Goal: Information Seeking & Learning: Learn about a topic

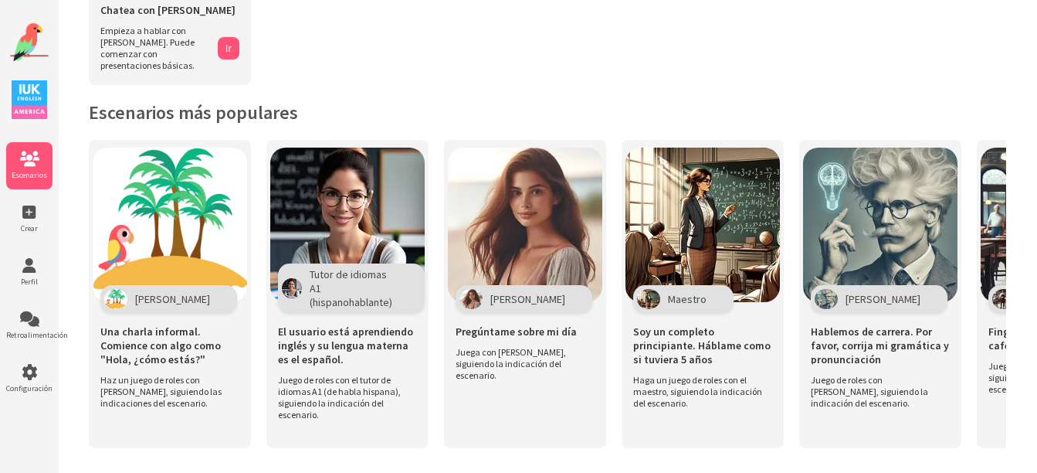
scroll to position [258, 0]
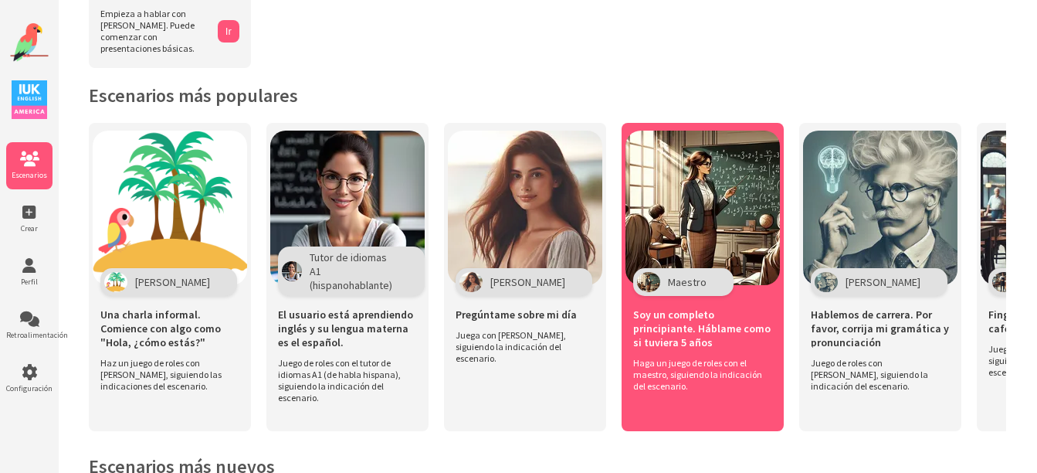
drag, startPoint x: 978, startPoint y: 223, endPoint x: 759, endPoint y: 179, distance: 222.9
click at [759, 179] on div "[PERSON_NAME] Una [PERSON_NAME] informal. Comience con algo como "Hola, ¿cómo e…" at bounding box center [547, 285] width 917 height 324
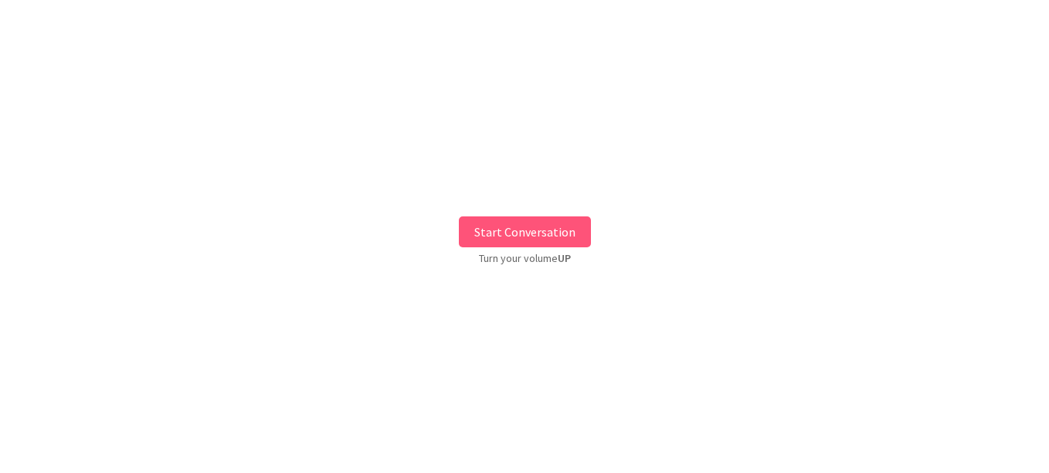
click at [544, 223] on button "Start Conversation" at bounding box center [525, 231] width 132 height 31
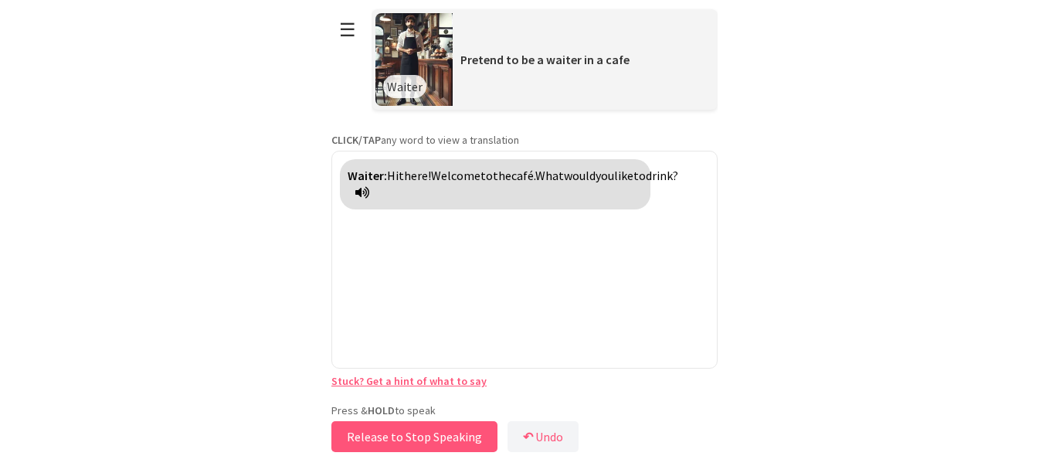
drag, startPoint x: 374, startPoint y: 398, endPoint x: 404, endPoint y: 445, distance: 54.8
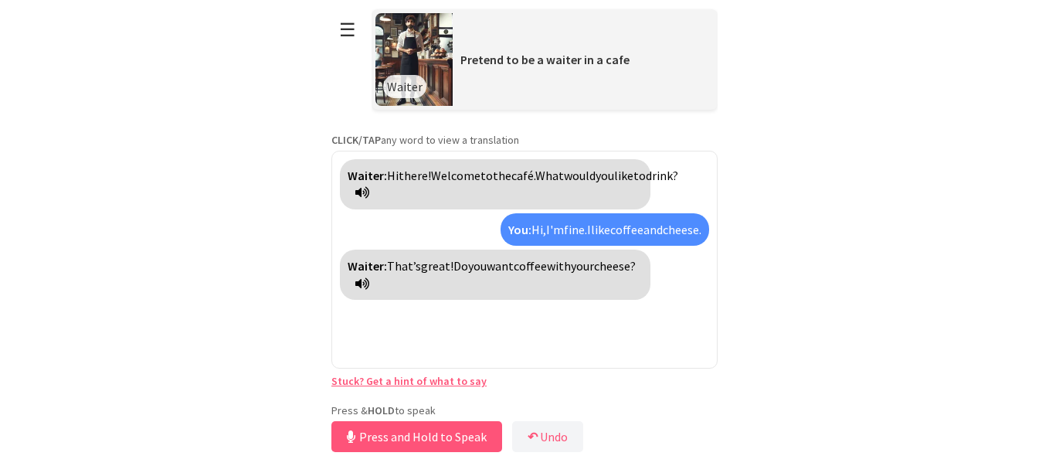
drag, startPoint x: 404, startPoint y: 445, endPoint x: 223, endPoint y: 374, distance: 194.1
click at [223, 374] on html "**********" at bounding box center [524, 236] width 1049 height 473
click at [405, 432] on button "Release to Stop Speaking" at bounding box center [414, 436] width 166 height 31
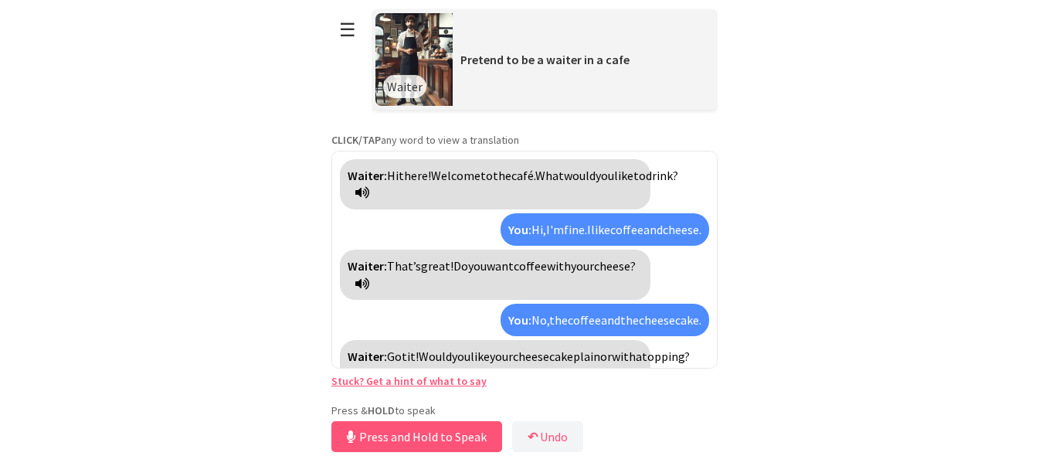
scroll to position [26, 0]
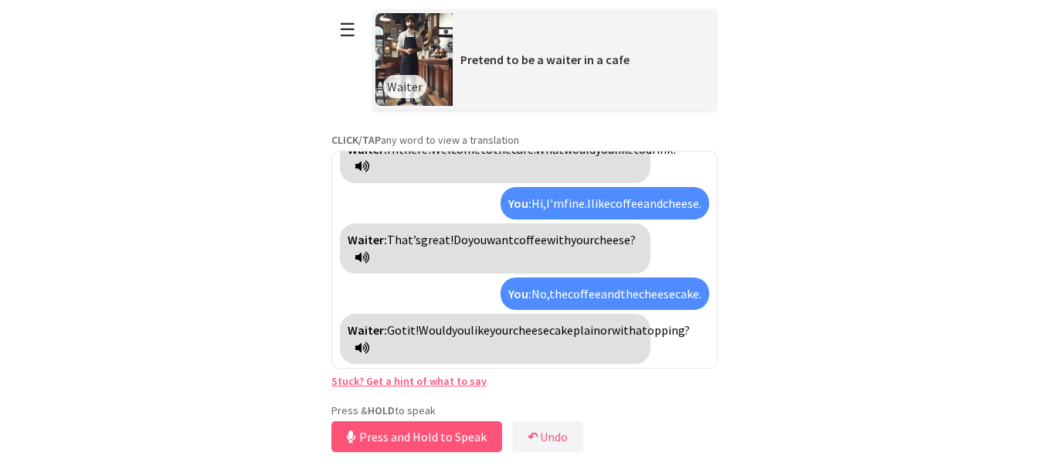
click at [600, 334] on span "plain" at bounding box center [586, 329] width 27 height 15
click at [604, 334] on span "plano" at bounding box center [588, 329] width 31 height 15
click at [642, 337] on span "topping?" at bounding box center [666, 329] width 48 height 15
click at [642, 337] on span "¿cubierta?" at bounding box center [669, 329] width 54 height 15
click at [412, 432] on button "Release to Stop Speaking" at bounding box center [414, 436] width 166 height 31
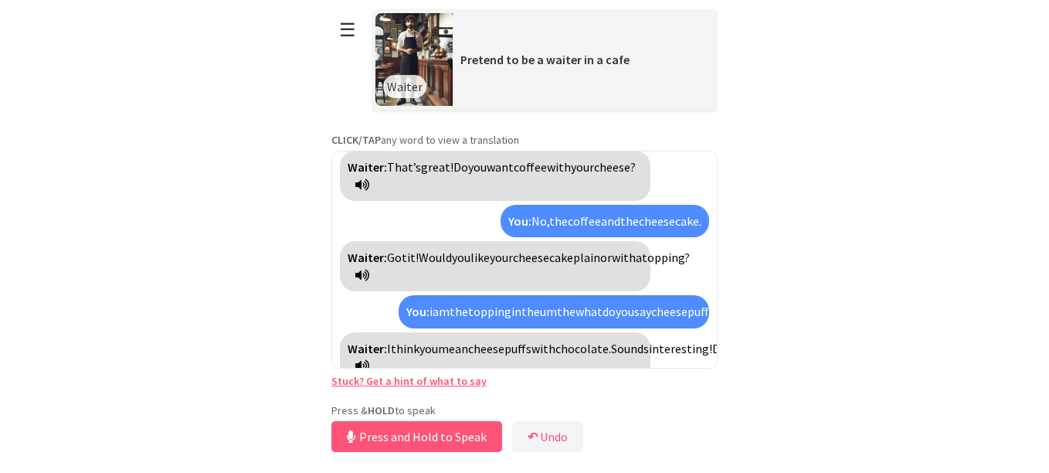
scroll to position [134, 0]
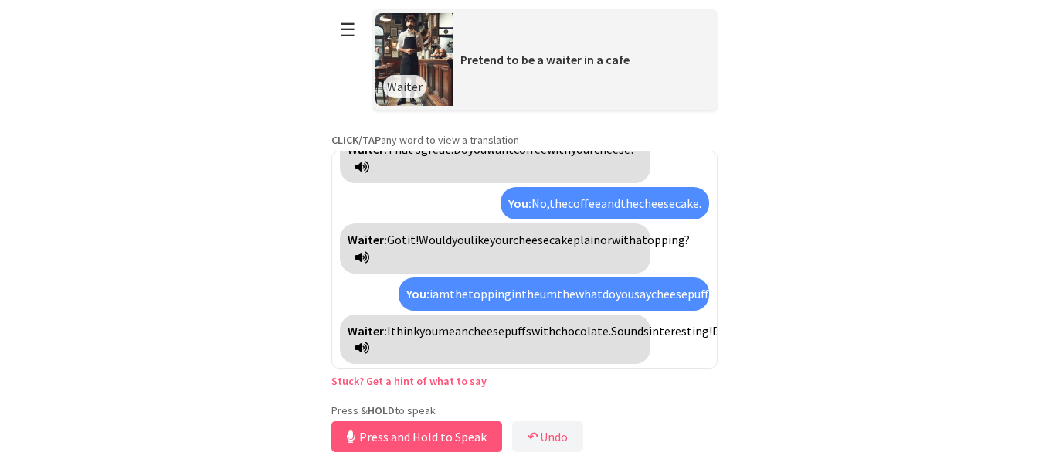
click at [800, 338] on span "that?" at bounding box center [814, 330] width 29 height 15
click at [784, 338] on span "try" at bounding box center [791, 330] width 15 height 15
click at [427, 438] on button "Release to Stop Speaking" at bounding box center [414, 436] width 166 height 31
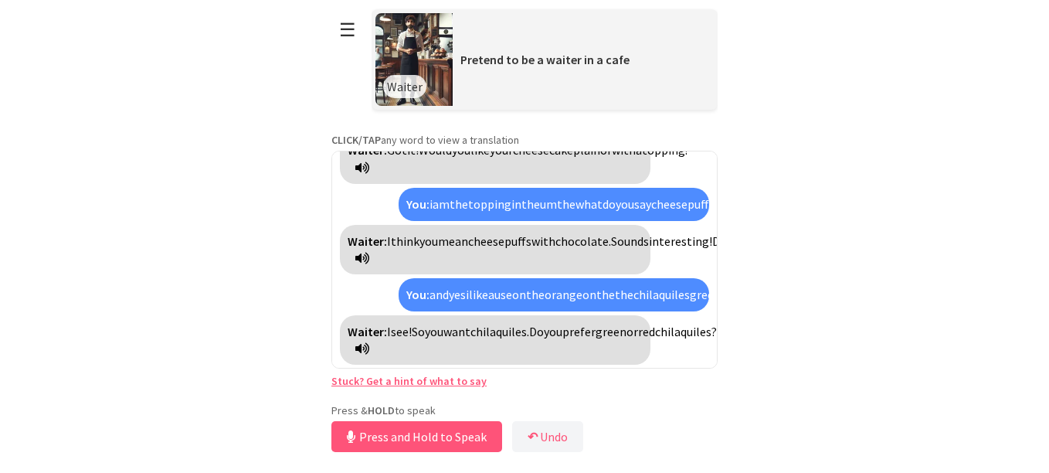
scroll to position [242, 0]
click at [427, 438] on button "Release to Stop Speaking" at bounding box center [414, 436] width 166 height 31
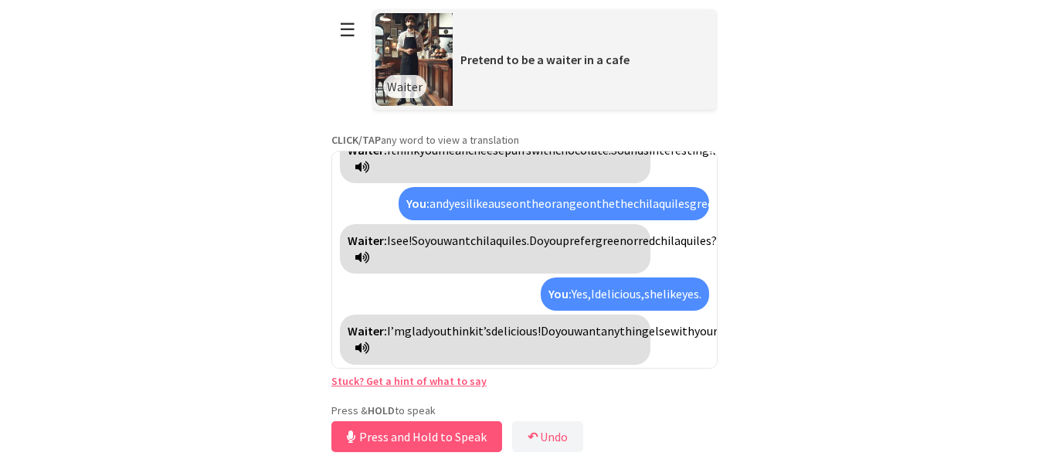
scroll to position [332, 0]
click at [717, 337] on span "meal?" at bounding box center [733, 329] width 32 height 15
click at [717, 337] on span "¿comida?" at bounding box center [741, 329] width 49 height 15
click at [601, 337] on span "anything" at bounding box center [625, 329] width 48 height 15
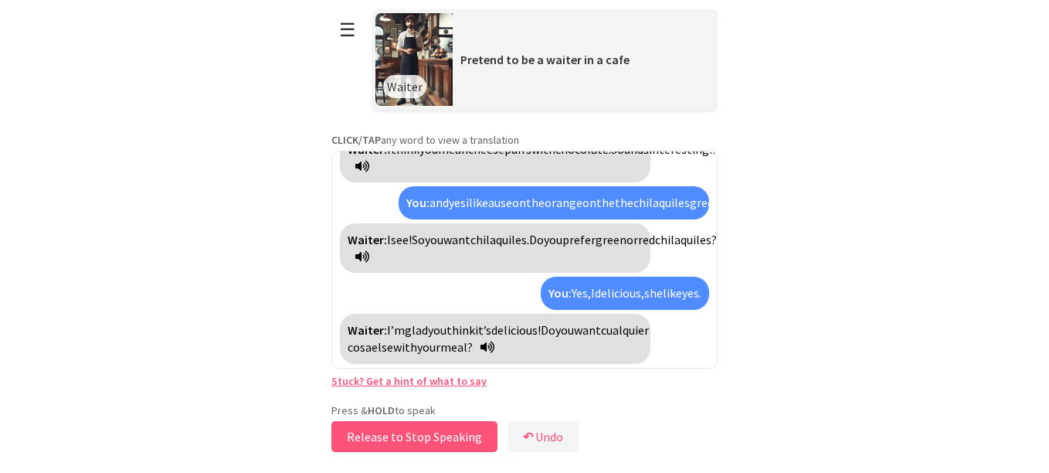
click at [449, 423] on button "Release to Stop Speaking" at bounding box center [414, 436] width 166 height 31
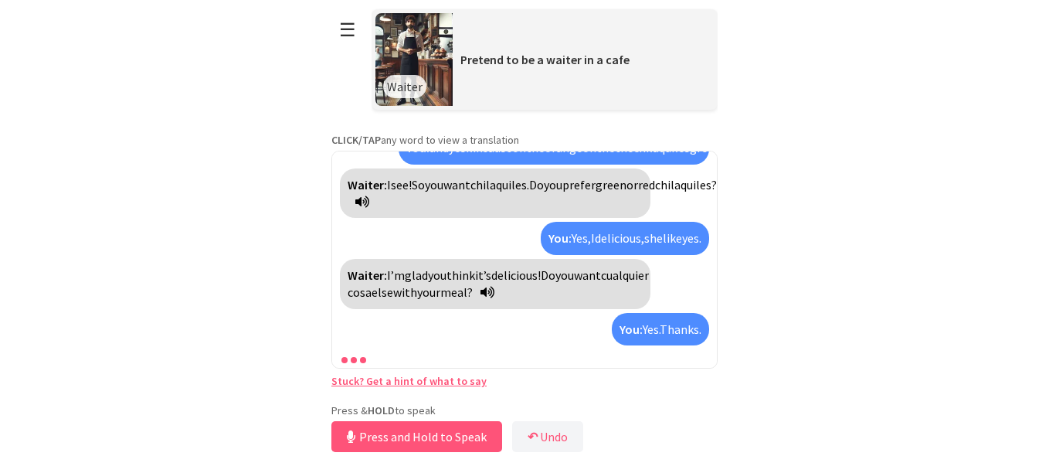
scroll to position [440, 0]
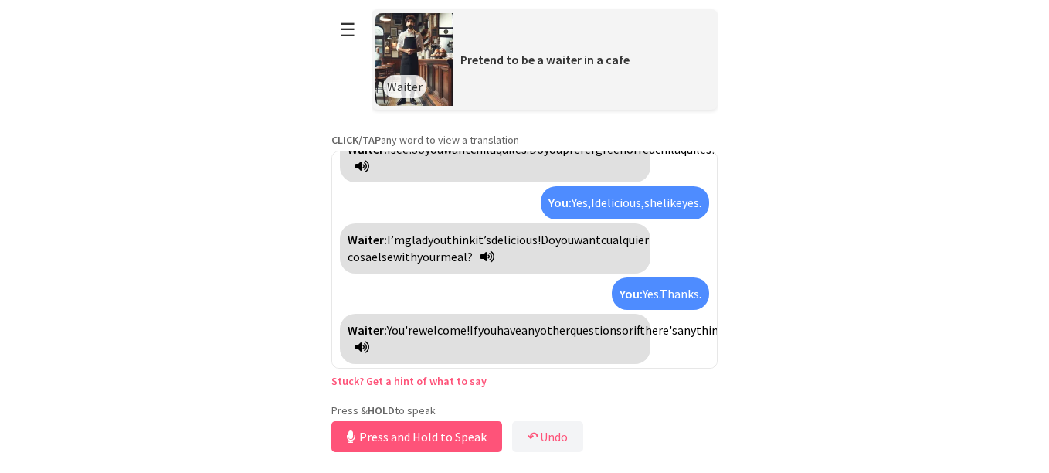
click at [837, 337] on span "just" at bounding box center [847, 329] width 20 height 15
click at [472, 347] on span "know!" at bounding box center [488, 346] width 32 height 15
click at [472, 347] on span "¡saber!" at bounding box center [490, 346] width 36 height 15
